Goal: Task Accomplishment & Management: Manage account settings

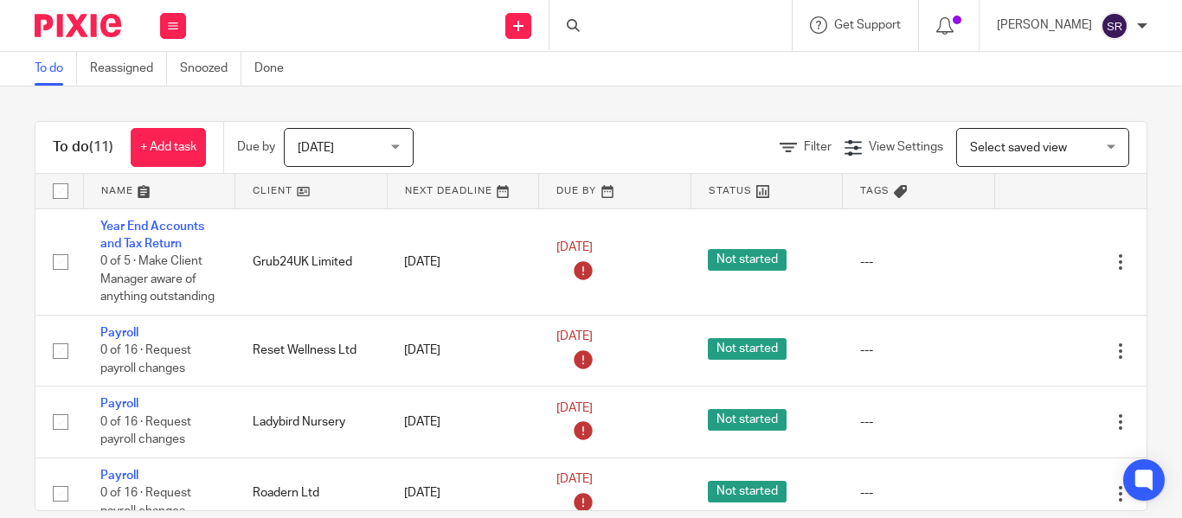
click at [567, 29] on div at bounding box center [670, 25] width 242 height 51
click at [573, 28] on div at bounding box center [670, 25] width 242 height 51
click at [584, 34] on input "Search" at bounding box center [662, 29] width 156 height 16
click at [584, 30] on input "Search" at bounding box center [662, 29] width 156 height 16
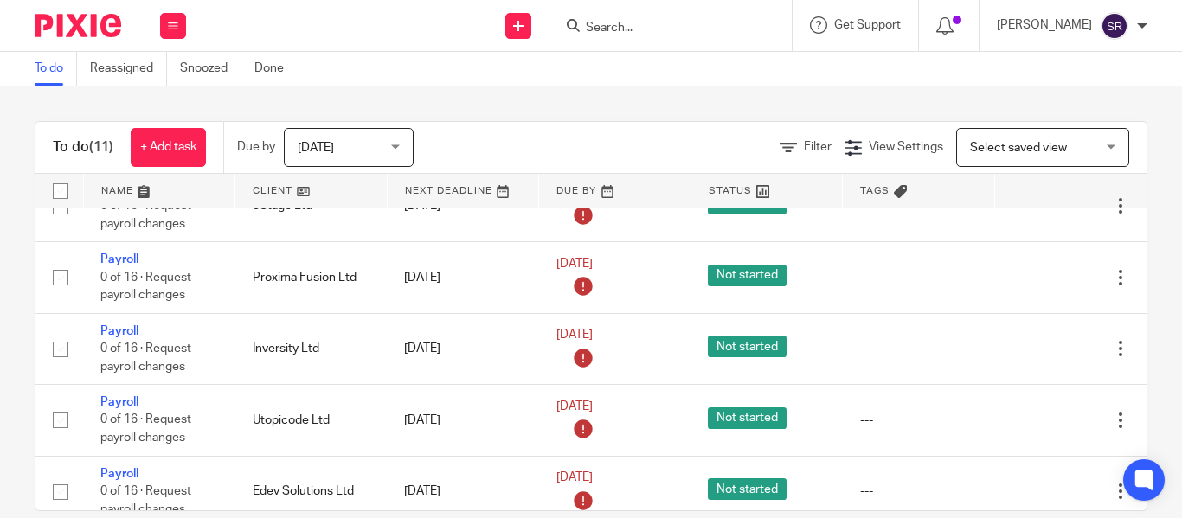
scroll to position [479, 0]
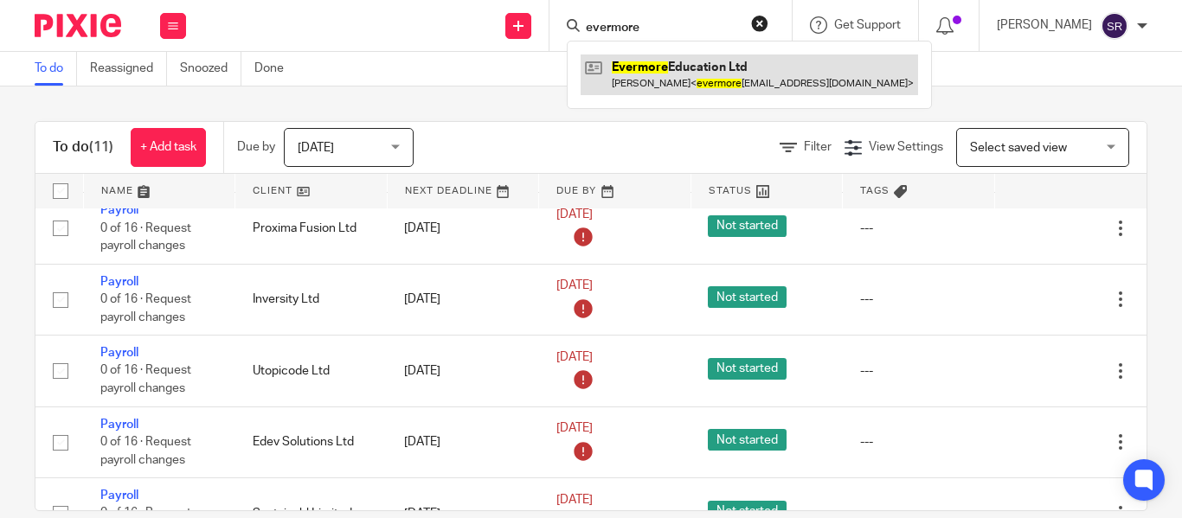
type input "evermore"
click at [606, 68] on link at bounding box center [749, 75] width 337 height 40
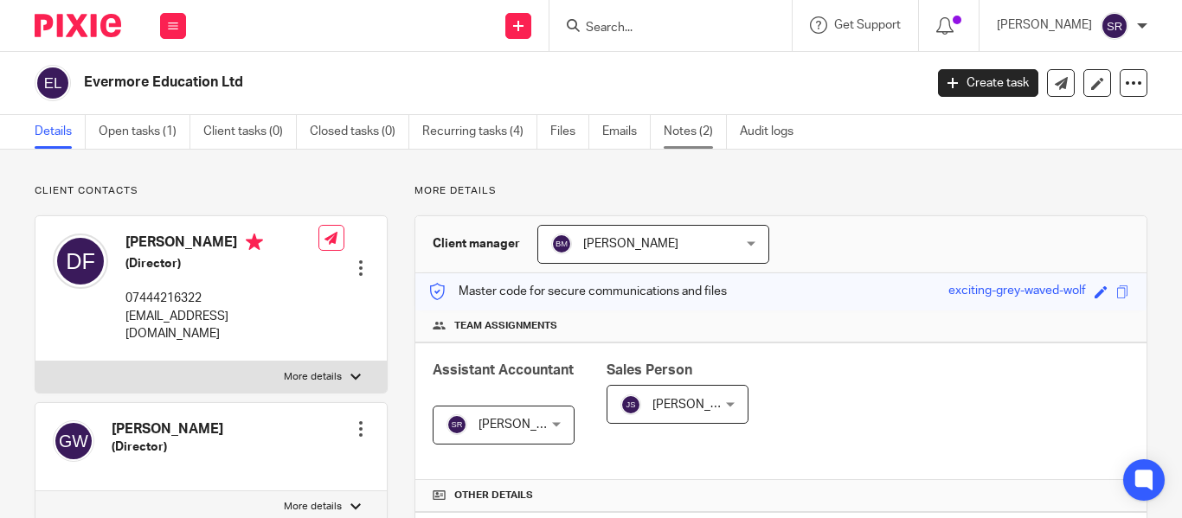
click at [692, 147] on link "Notes (2)" at bounding box center [695, 132] width 63 height 34
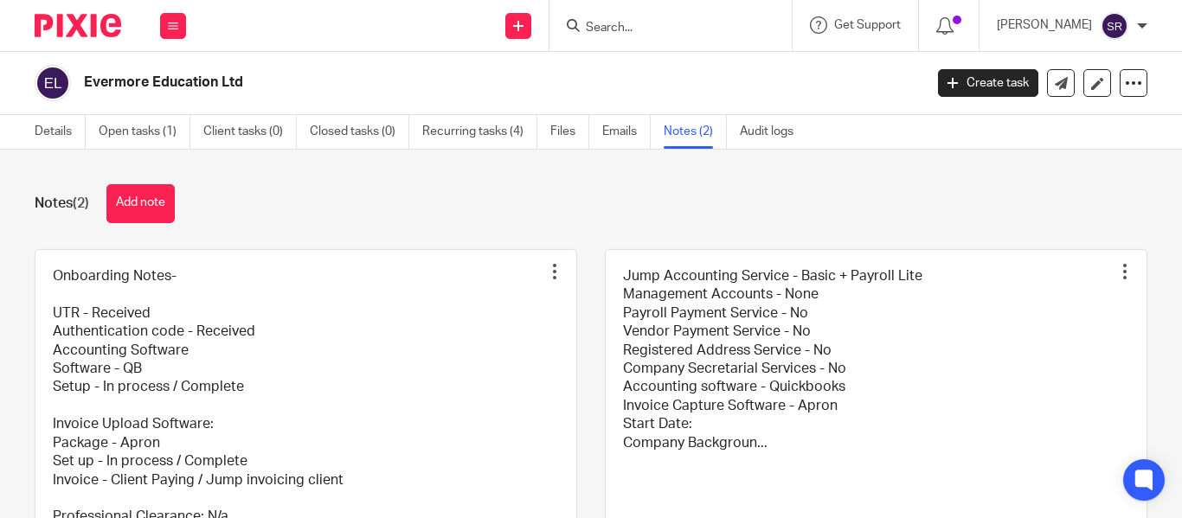
scroll to position [144, 0]
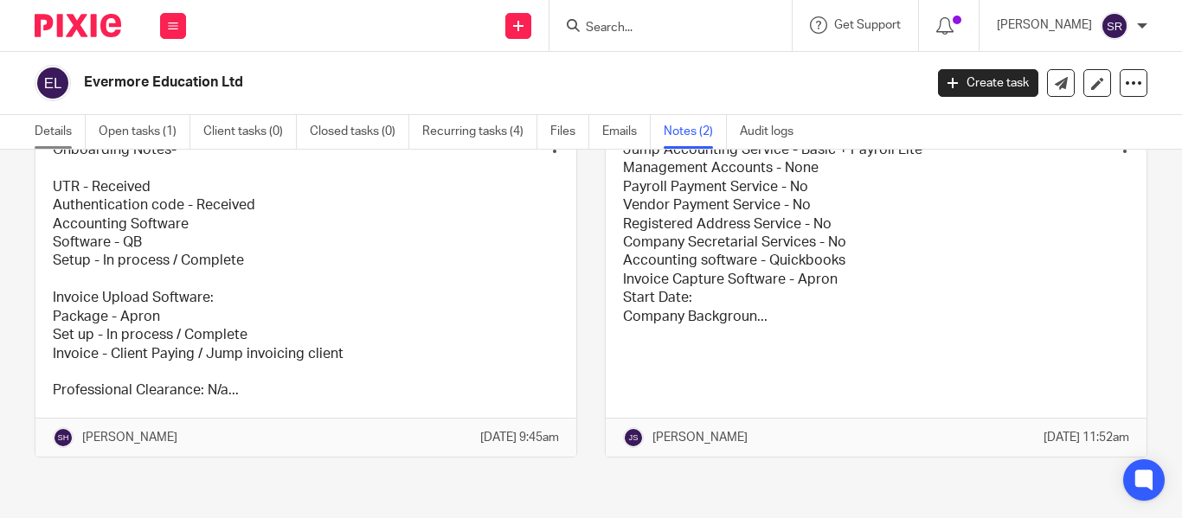
click at [64, 135] on link "Details" at bounding box center [60, 132] width 51 height 34
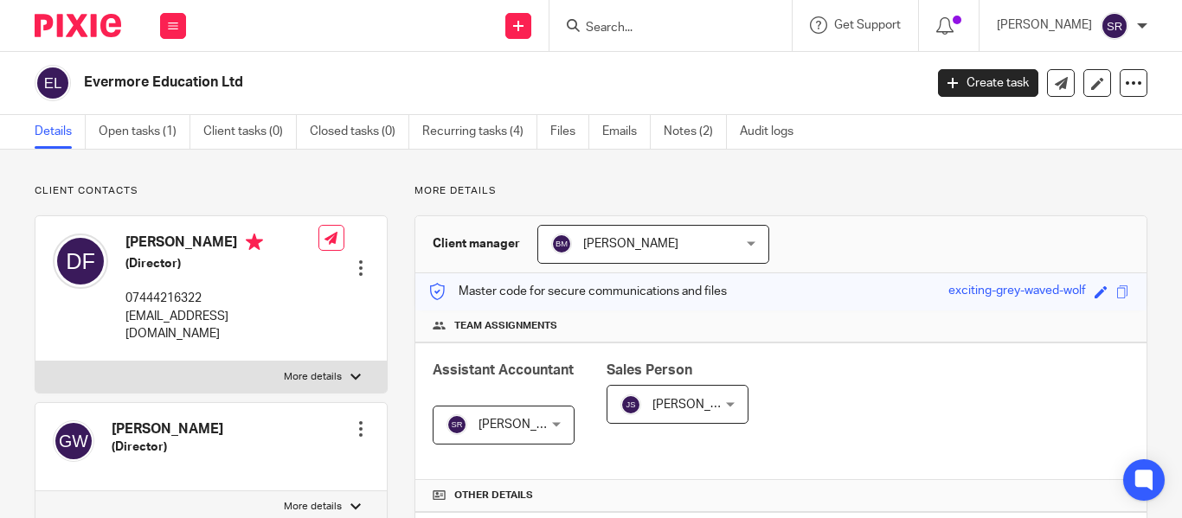
scroll to position [600, 0]
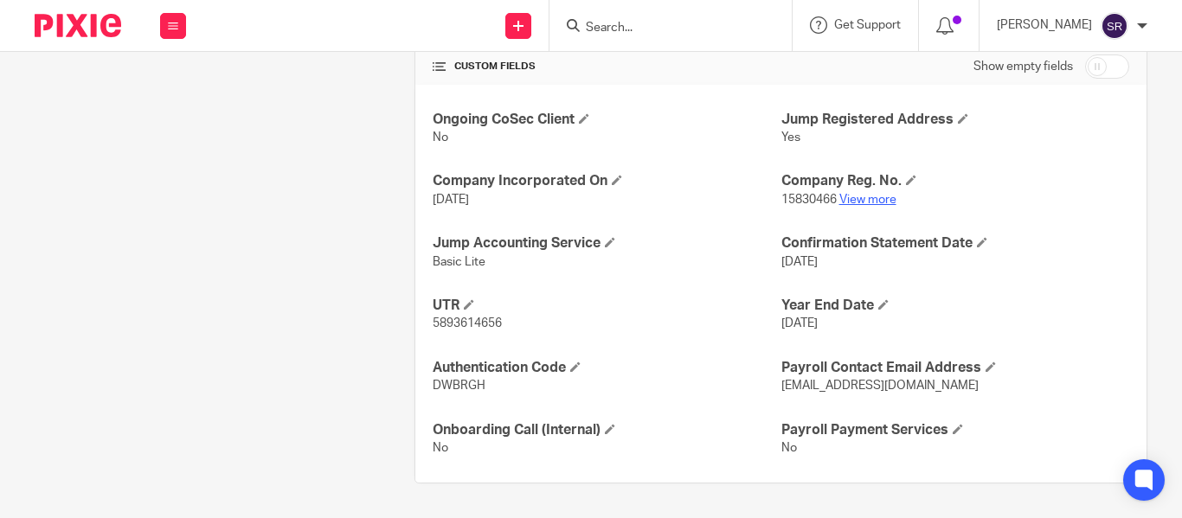
click at [868, 202] on link "View more" at bounding box center [867, 200] width 57 height 12
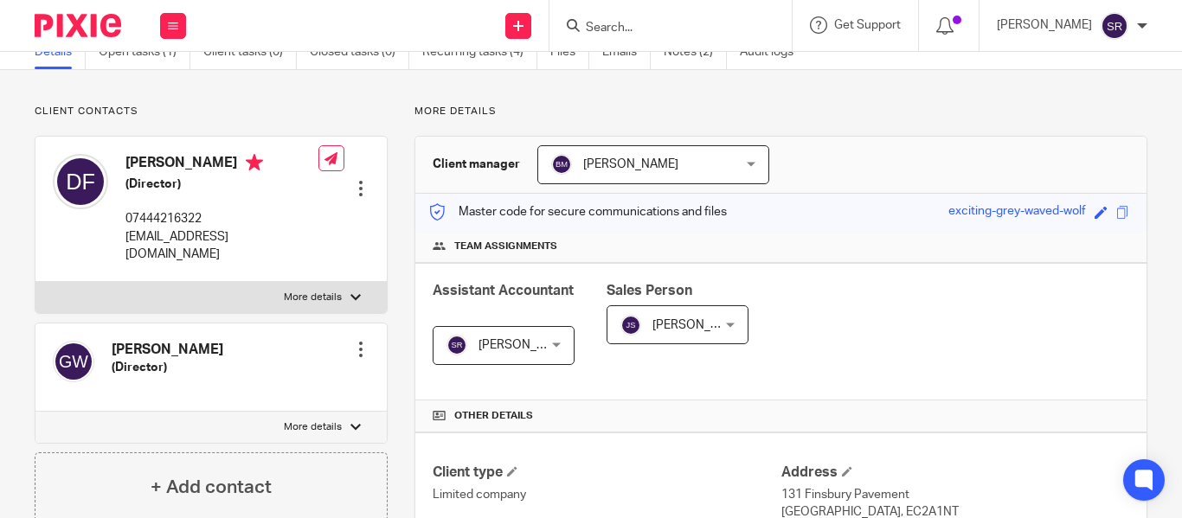
scroll to position [0, 0]
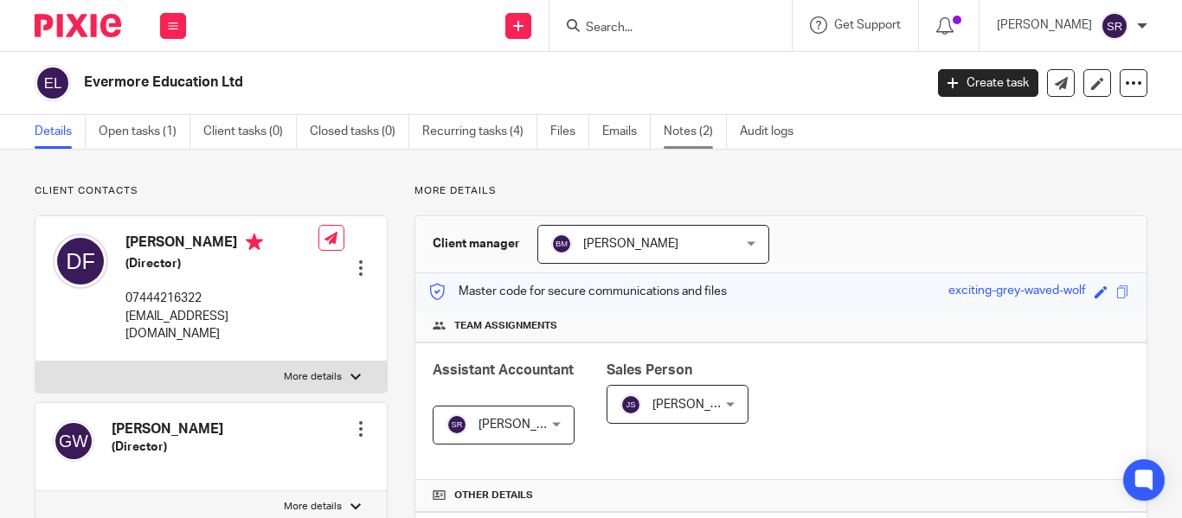
click at [697, 127] on link "Notes (2)" at bounding box center [695, 132] width 63 height 34
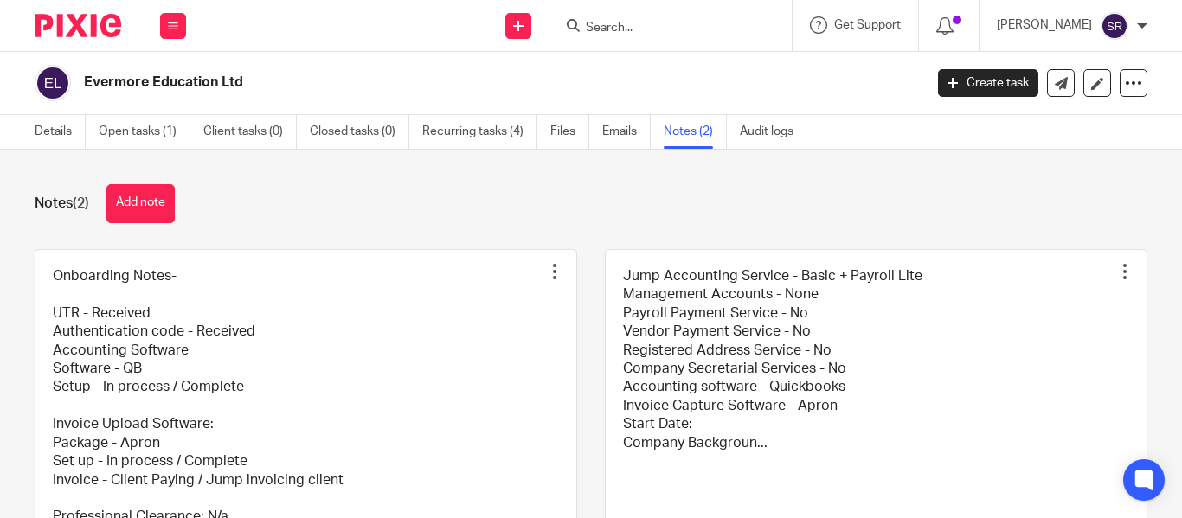
scroll to position [144, 0]
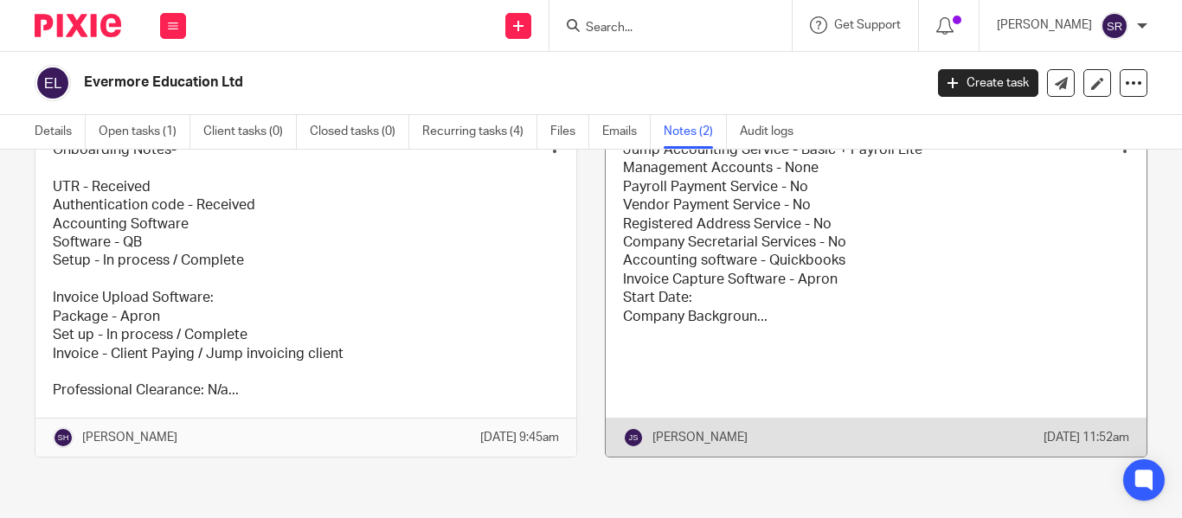
click at [693, 244] on link at bounding box center [876, 290] width 541 height 333
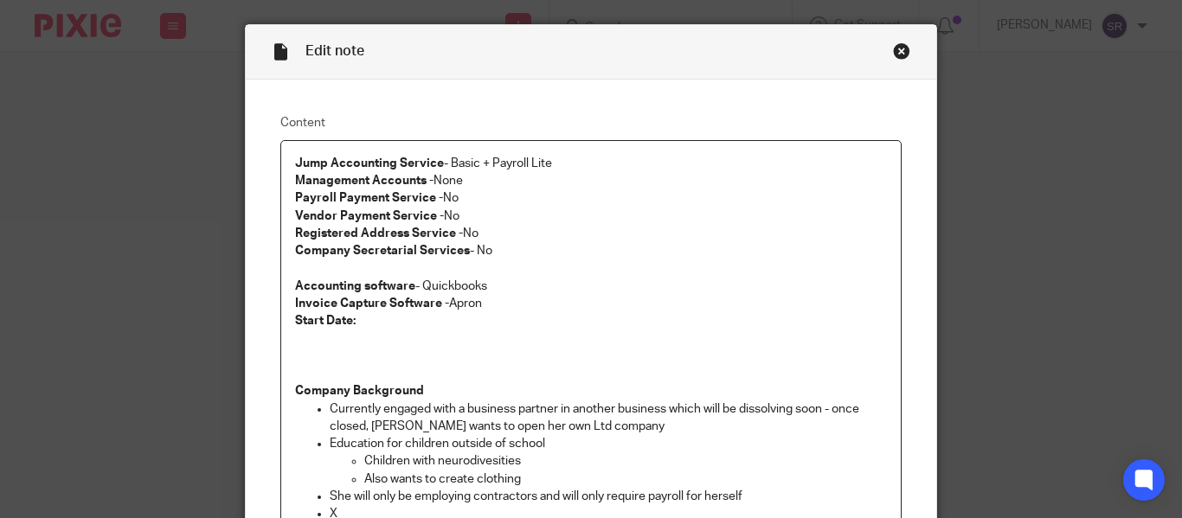
scroll to position [37, 0]
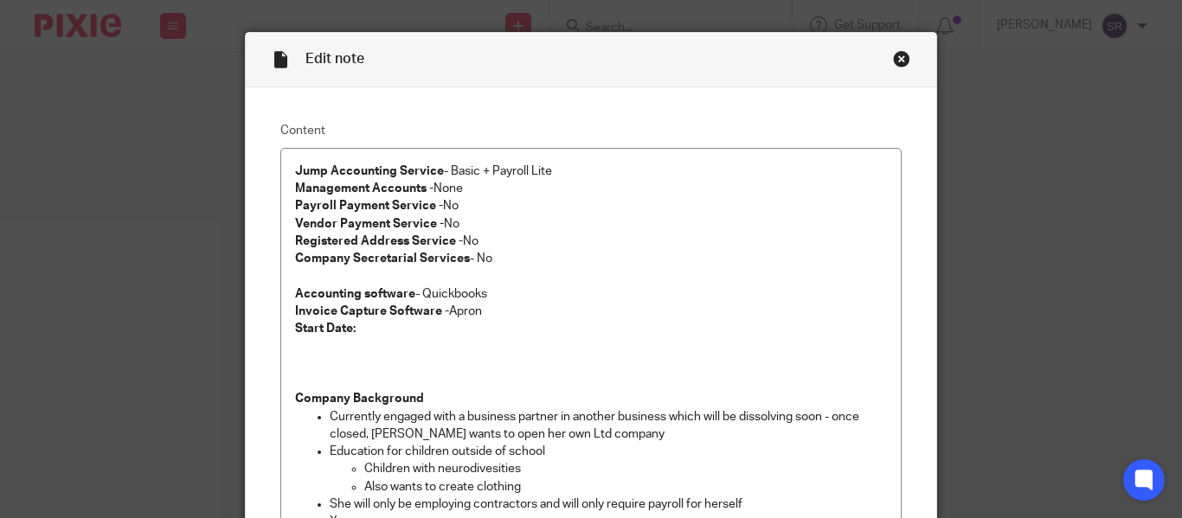
click at [895, 61] on div "Close this dialog window" at bounding box center [901, 58] width 17 height 17
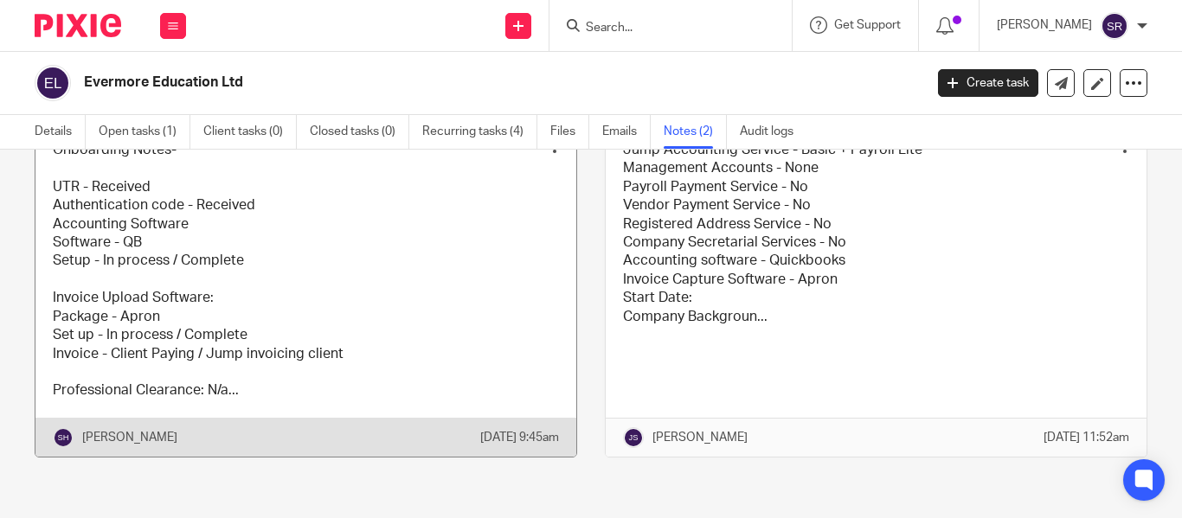
scroll to position [144, 0]
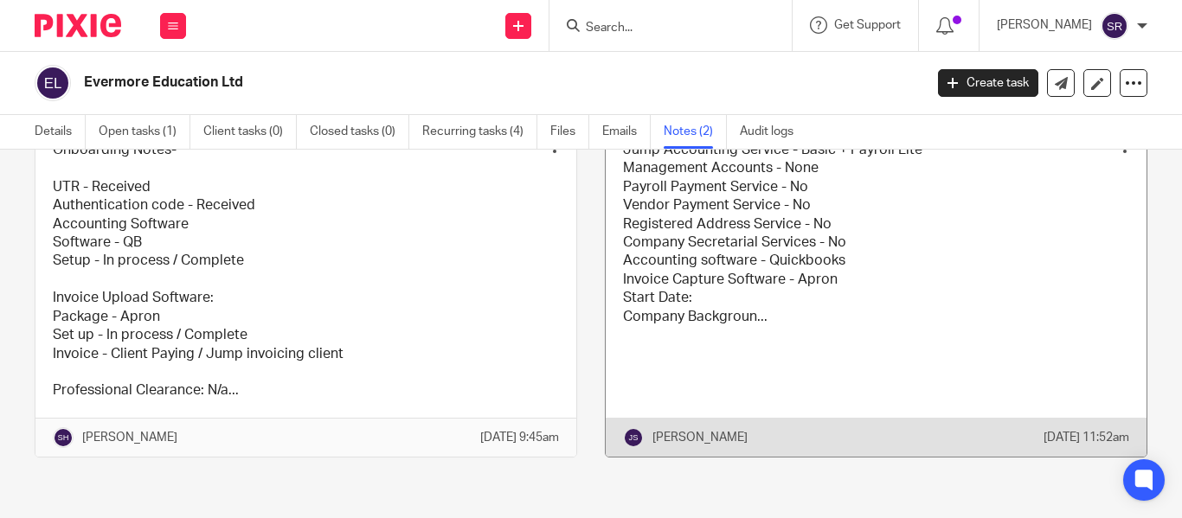
click at [720, 242] on link at bounding box center [876, 290] width 541 height 333
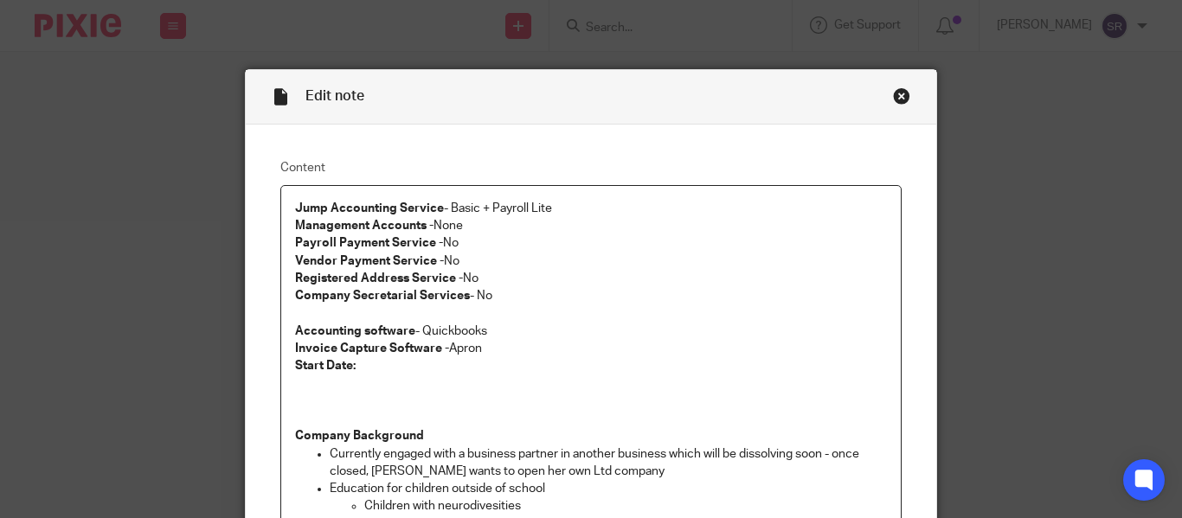
click at [895, 92] on div "Close this dialog window" at bounding box center [901, 95] width 17 height 17
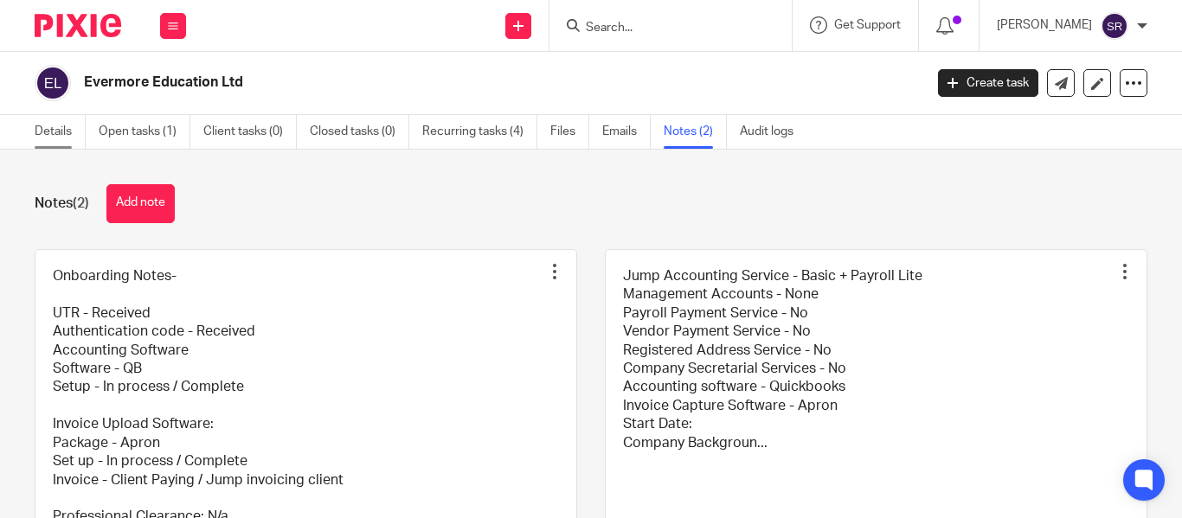
click at [55, 135] on link "Details" at bounding box center [60, 132] width 51 height 34
